Goal: Information Seeking & Learning: Check status

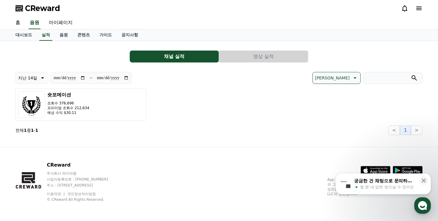
click at [405, 9] on icon at bounding box center [404, 8] width 7 height 7
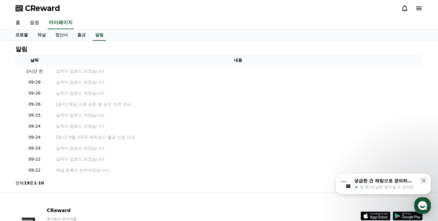
click at [23, 33] on link "프로필" at bounding box center [22, 34] width 22 height 11
select select "**********"
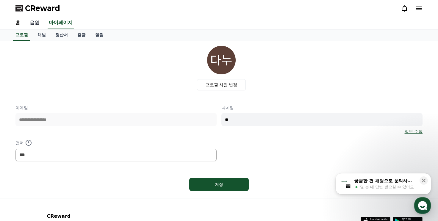
click at [33, 25] on link "음원" at bounding box center [34, 23] width 19 height 12
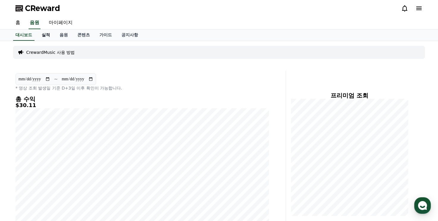
click at [43, 39] on link "실적" at bounding box center [46, 34] width 18 height 11
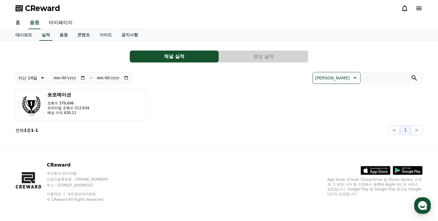
click at [236, 52] on button "영상 실적" at bounding box center [263, 57] width 89 height 12
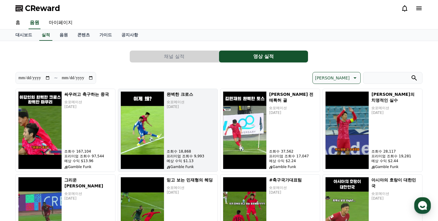
scroll to position [30, 0]
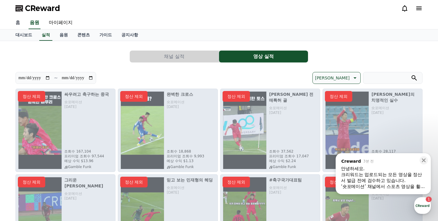
click at [19, 21] on link "홈" at bounding box center [18, 23] width 14 height 12
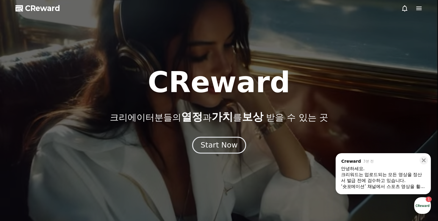
click at [222, 142] on div "Start Now" at bounding box center [218, 145] width 37 height 10
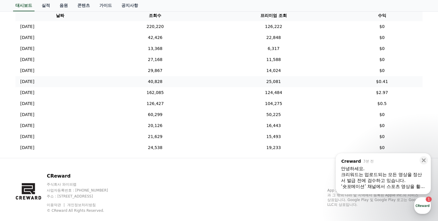
scroll to position [250, 0]
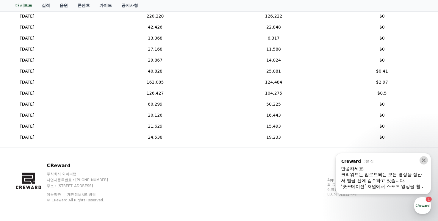
click at [422, 160] on icon at bounding box center [424, 160] width 6 height 6
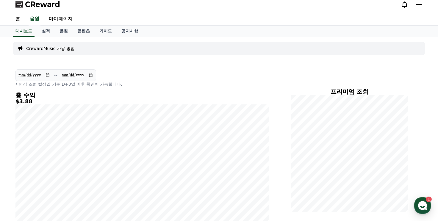
scroll to position [0, 0]
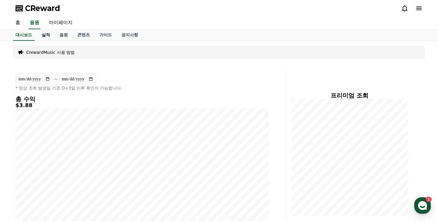
click at [43, 39] on link "실적" at bounding box center [46, 34] width 18 height 11
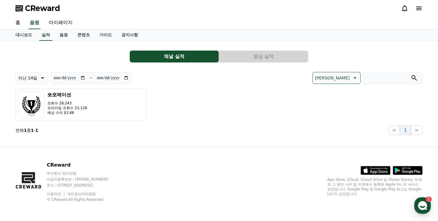
click at [255, 53] on button "영상 실적" at bounding box center [263, 57] width 89 height 12
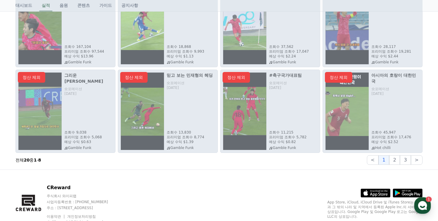
scroll to position [119, 0]
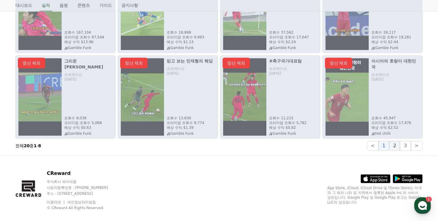
click at [396, 148] on button "2" at bounding box center [394, 146] width 11 height 10
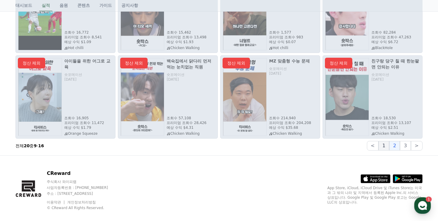
click at [383, 145] on button "1" at bounding box center [383, 146] width 11 height 10
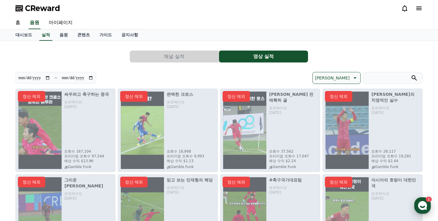
click at [416, 202] on div "button" at bounding box center [422, 205] width 17 height 17
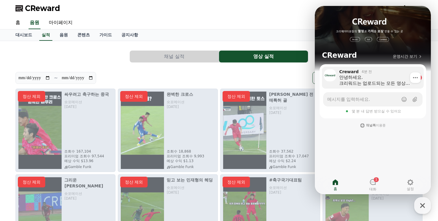
click at [372, 84] on div "안녕하세요. 크리워드는 업로드되는 모든 영상을 정산서 발급 전에 검수하고 있습니다. ‘숏포메이션’ 채널에서 스포츠 영상을 활용한 것을 확인하였…" at bounding box center [376, 80] width 74 height 12
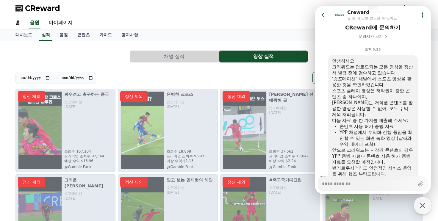
scroll to position [59, 0]
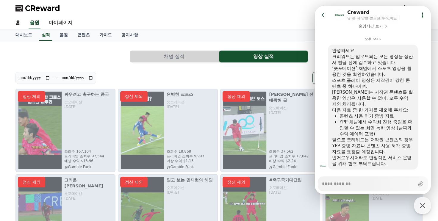
click at [275, 76] on div "[PERSON_NAME]" at bounding box center [320, 78] width 203 height 12
click at [321, 13] on icon at bounding box center [323, 15] width 6 height 6
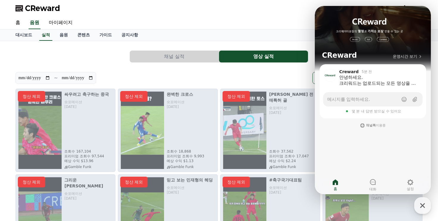
click at [300, 15] on div "CReward" at bounding box center [219, 8] width 416 height 17
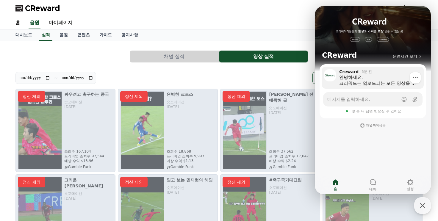
click at [360, 77] on div "안녕하세요. 크리워드는 업로드되는 모든 영상을 정산서 발급 전에 검수하고 있습니다. ‘숏포메이션’ 채널에서 스포츠 영상을 활용한 것을 확인하였…" at bounding box center [379, 80] width 80 height 12
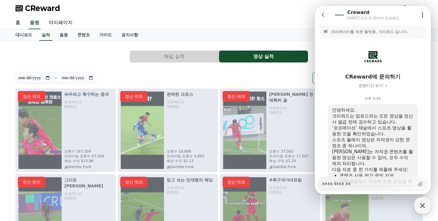
scroll to position [71, 0]
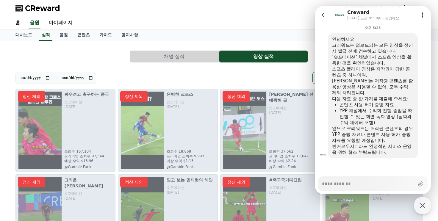
type textarea "*"
click at [270, 116] on div "정산 제외" at bounding box center [270, 130] width 100 height 83
click at [323, 17] on icon at bounding box center [323, 15] width 6 height 6
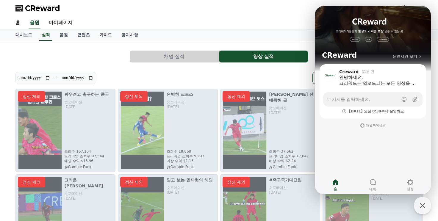
click at [308, 69] on div "**********" at bounding box center [218, 158] width 407 height 224
click at [421, 202] on icon "button" at bounding box center [422, 205] width 11 height 11
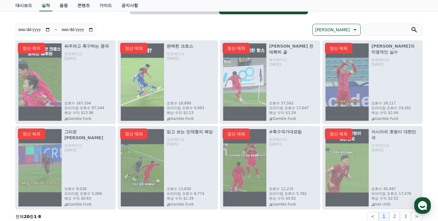
scroll to position [0, 0]
